Goal: Task Accomplishment & Management: Manage account settings

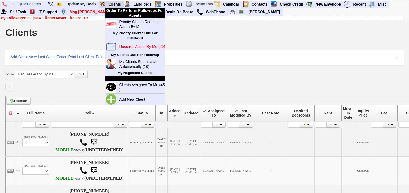
click at [119, 4] on link "Clients" at bounding box center [114, 4] width 17 height 7
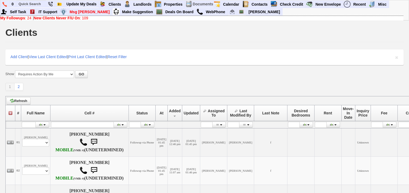
click at [35, 18] on div "My Followups : 24 | New Clients Never F/U On : 109" at bounding box center [201, 18] width 403 height 4
click at [38, 17] on b "New Clients Never F/U On" at bounding box center [57, 18] width 46 height 4
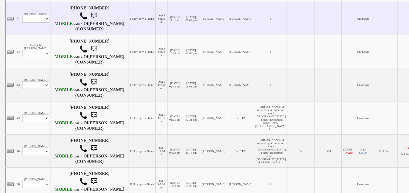
scroll to position [559, 0]
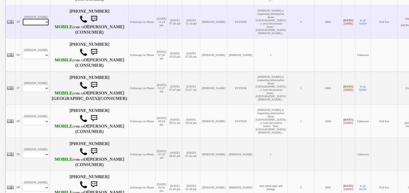
drag, startPoint x: 42, startPoint y: 99, endPoint x: 42, endPoint y: 104, distance: 4.6
click at [42, 26] on select "Profile Edit Print Email Externally (Will Not Be Tracked In CRM) Closed Deals" at bounding box center [35, 22] width 27 height 8
select select "ChangeURL,/crm/custom/edit_client_form.php?redirect=%2Fcrm%2Fclients.php&id=167…"
click at [22, 26] on select "Profile Edit Print Email Externally (Will Not Be Tracked In CRM) Closed Deals" at bounding box center [35, 22] width 27 height 8
select select
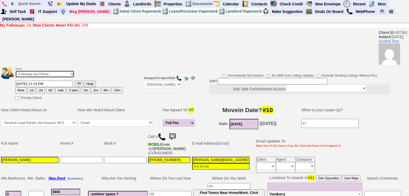
click at [55, 70] on select "Followup via Phone Followup via Email Followup When Section 8 Property Found De…" at bounding box center [44, 73] width 59 height 7
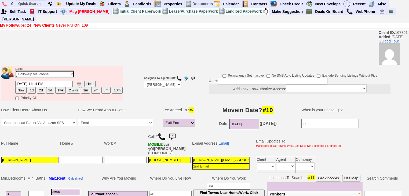
select select "Inactive"
click at [15, 70] on select "Followup via Phone Followup via Email Followup When Section 8 Property Found De…" at bounding box center [44, 73] width 59 height 7
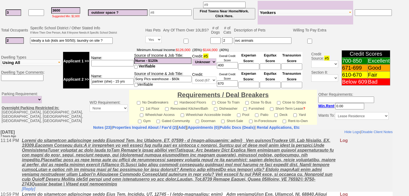
scroll to position [229, 0]
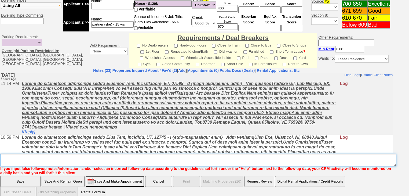
drag, startPoint x: 57, startPoint y: 153, endPoint x: 53, endPoint y: 152, distance: 4.1
click at [55, 154] on textarea "Insert New Note Here" at bounding box center [198, 160] width 396 height 12
drag, startPoint x: 53, startPoint y: 152, endPoint x: 5, endPoint y: 155, distance: 47.6
click at [2, 155] on textarea "Insert New Note Here" at bounding box center [198, 160] width 396 height 12
type textarea "never heard back from client"
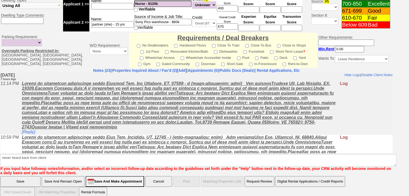
click at [26, 176] on input "Save" at bounding box center [20, 181] width 40 height 11
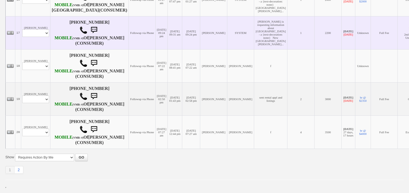
scroll to position [732, 0]
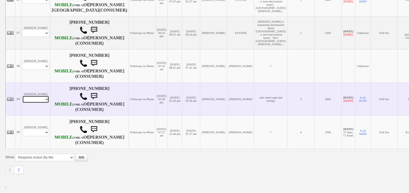
click at [32, 95] on select "Profile Edit Print Email Externally (Will Not Be Tracked In CRM) Closed Deals" at bounding box center [35, 99] width 27 height 8
select select "ChangeURL,/crm/custom/edit_client_form.php?redirect=%2Fcrm%2Fclients.php&id=164…"
click at [22, 95] on select "Profile Edit Print Email Externally (Will Not Be Tracked In CRM) Closed Deals" at bounding box center [35, 99] width 27 height 8
select select
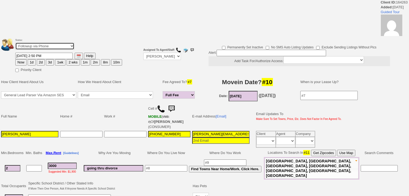
drag, startPoint x: 0, startPoint y: 0, endPoint x: 40, endPoint y: 48, distance: 62.3
click at [41, 45] on select "Followup via Phone Followup via Email Followup When Section 8 Property Found De…" at bounding box center [44, 45] width 59 height 7
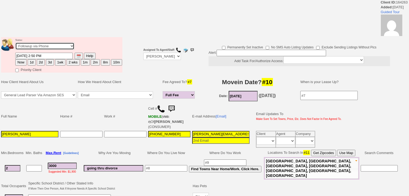
select select "Inactive"
click at [15, 44] on select "Followup via Phone Followup via Email Followup When Section 8 Property Found De…" at bounding box center [44, 45] width 59 height 7
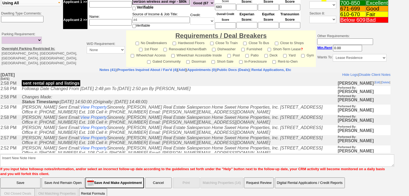
scroll to position [209, 0]
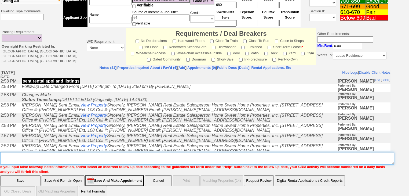
click at [42, 152] on textarea "Insert New Note Here" at bounding box center [197, 158] width 394 height 12
paste textarea "never heard back from client"
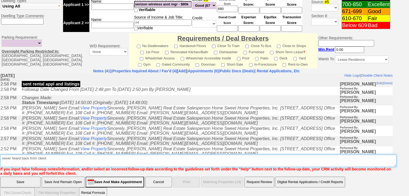
type textarea "never heard back from client"
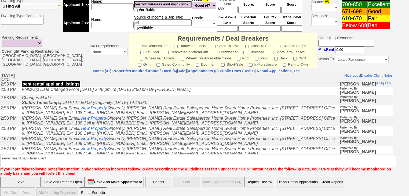
click at [32, 176] on input "Save" at bounding box center [20, 181] width 40 height 11
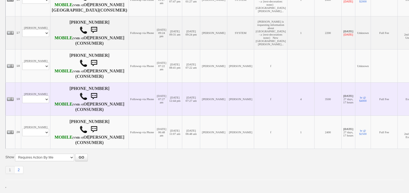
scroll to position [709, 0]
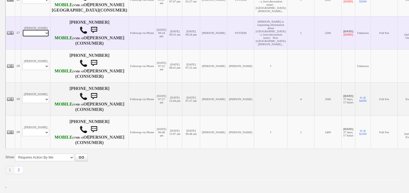
click at [46, 34] on select "Profile Edit Print Email Externally (Will Not Be Tracked In CRM) Closed Deals" at bounding box center [35, 33] width 27 height 8
select select "ChangeURL,/crm/custom/edit_client_form.php?redirect=%2Fcrm%2Fclients.php&id=164…"
click at [22, 31] on select "Profile Edit Print Email Externally (Will Not Be Tracked In CRM) Closed Deals" at bounding box center [35, 33] width 27 height 8
select select
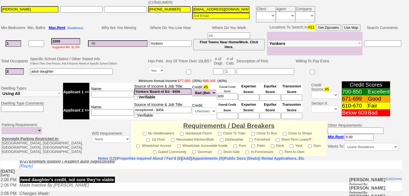
scroll to position [19, 0]
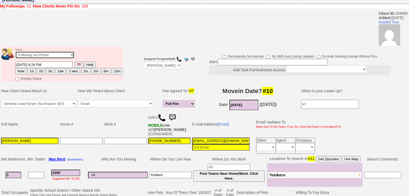
drag, startPoint x: 43, startPoint y: 48, endPoint x: 42, endPoint y: 51, distance: 3.5
click at [43, 51] on select "Followup via Phone Followup via Email Followup When Section 8 Property Found De…" at bounding box center [44, 54] width 59 height 7
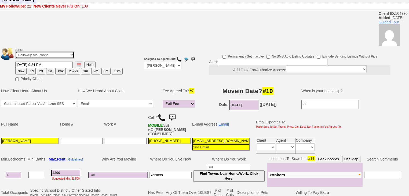
select select "Inactive"
click at [15, 51] on select "Followup via Phone Followup via Email Followup When Section 8 Property Found De…" at bounding box center [44, 54] width 59 height 7
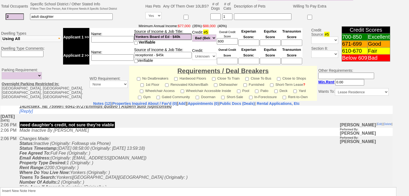
scroll to position [212, 0]
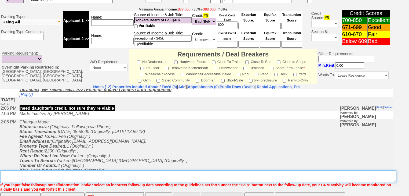
click at [31, 170] on textarea "Insert New Note Here" at bounding box center [198, 176] width 396 height 12
paste textarea "never heard back from client"
type textarea "never heard back from client"
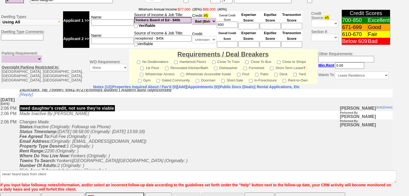
click at [26, 183] on font "If you input false followup notes/information, and/or select an incorrect follo…" at bounding box center [195, 187] width 391 height 9
click at [26, 192] on input "Save" at bounding box center [20, 197] width 40 height 11
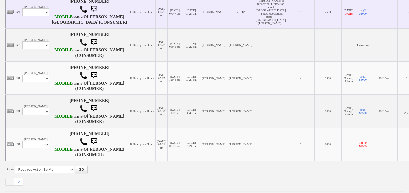
scroll to position [623, 0]
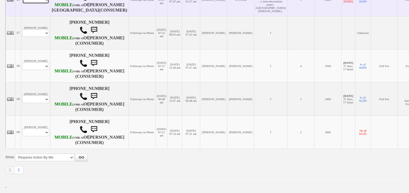
click at [43, 4] on select "Profile Edit Print Email Externally (Will Not Be Tracked In CRM) Closed Deals" at bounding box center [35, 0] width 27 height 8
select select "ChangeURL,/crm/custom/edit_client_form.php?redirect=%2Fcrm%2Fclients.php&id=166…"
click at [22, 4] on select "Profile Edit Print Email Externally (Will Not Be Tracked In CRM) Closed Deals" at bounding box center [35, 0] width 27 height 8
select select
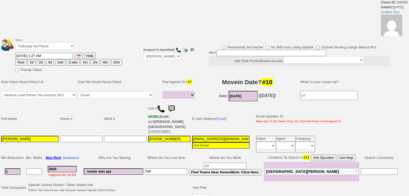
select select
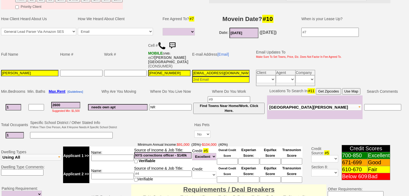
scroll to position [26, 0]
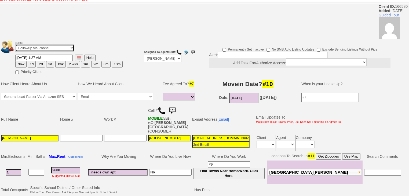
click at [45, 44] on select "Followup via Phone Followup via Email Followup When Section 8 Property Found De…" at bounding box center [44, 47] width 59 height 7
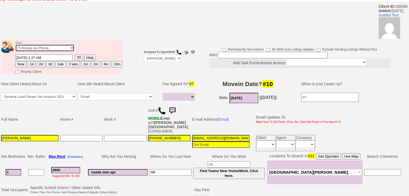
select select "Inactive"
click at [15, 44] on select "Followup via Phone Followup via Email Followup When Section 8 Property Found De…" at bounding box center [44, 47] width 59 height 7
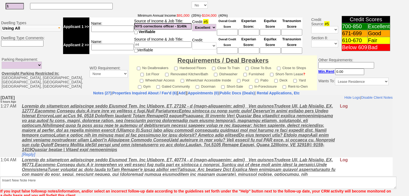
scroll to position [229, 0]
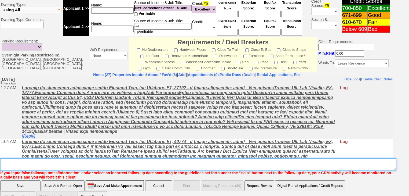
click at [50, 158] on textarea "Insert New Note Here" at bounding box center [198, 164] width 396 height 12
paste textarea "never heard back from client"
type textarea "never heard back from client"
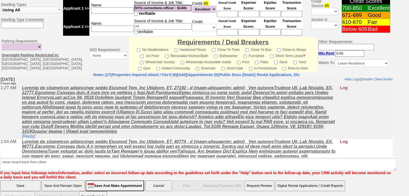
click at [29, 180] on input "Save" at bounding box center [20, 185] width 40 height 11
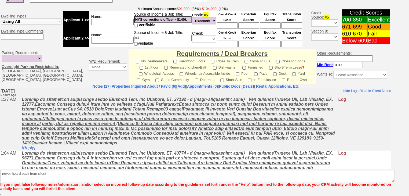
scroll to position [207, 0]
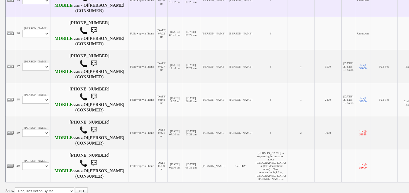
scroll to position [709, 0]
